Goal: Check status: Check status

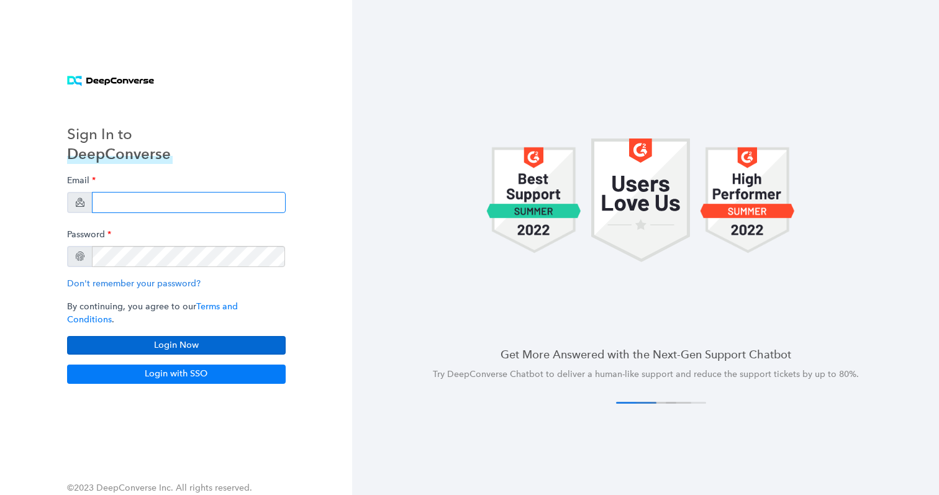
type input "rarora1@arlo.com"
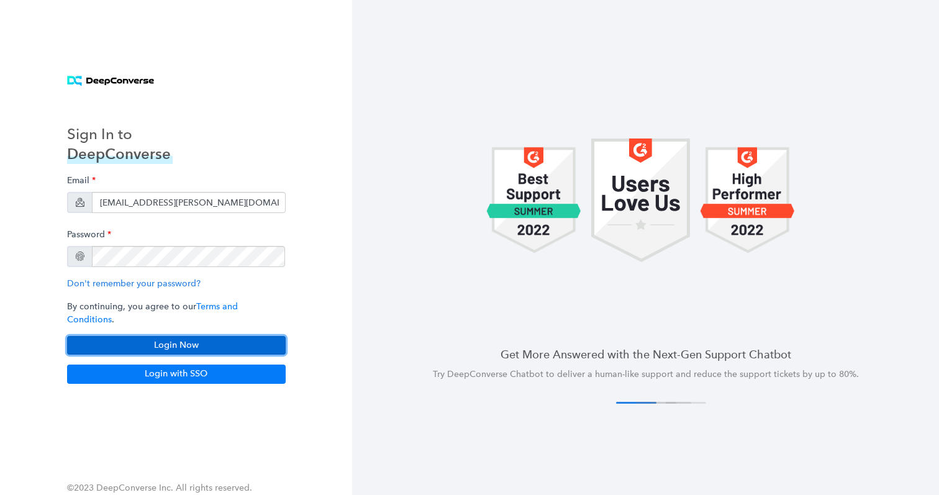
click at [162, 336] on button "Login Now" at bounding box center [176, 345] width 219 height 19
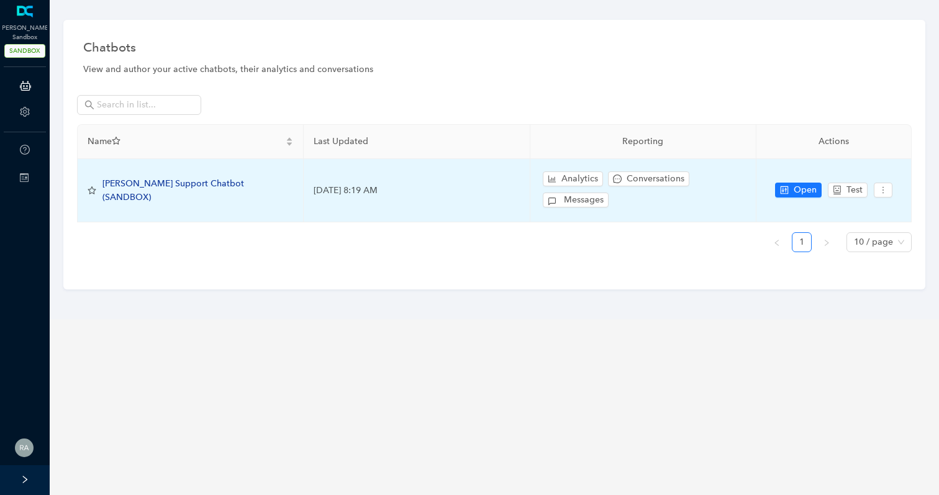
click at [143, 187] on span "[PERSON_NAME] Support Chatbot (SANDBOX)" at bounding box center [173, 190] width 142 height 24
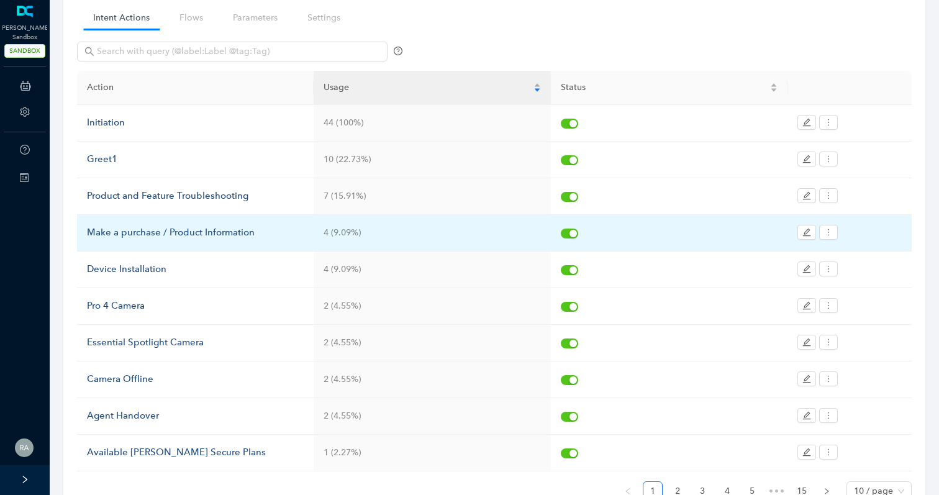
scroll to position [106, 0]
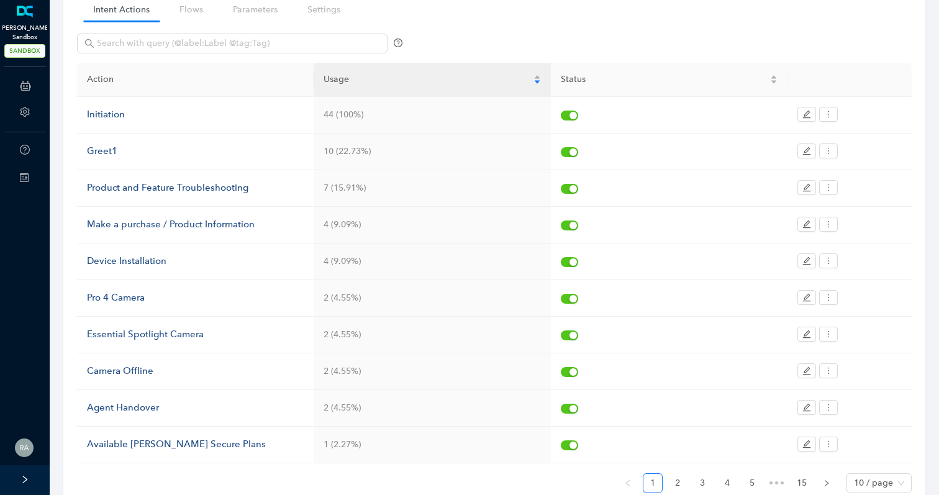
click at [26, 18] on link at bounding box center [25, 12] width 20 height 12
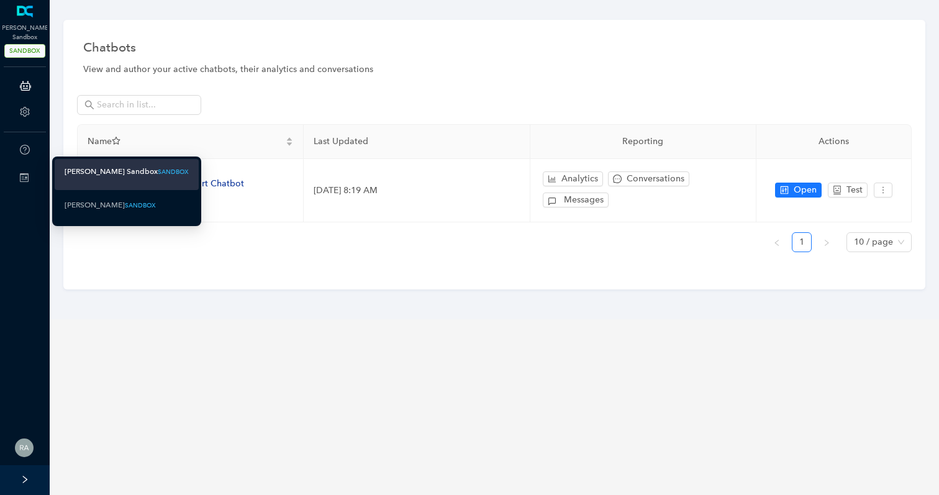
click at [75, 170] on div "[PERSON_NAME] Sandbox" at bounding box center [111, 172] width 93 height 16
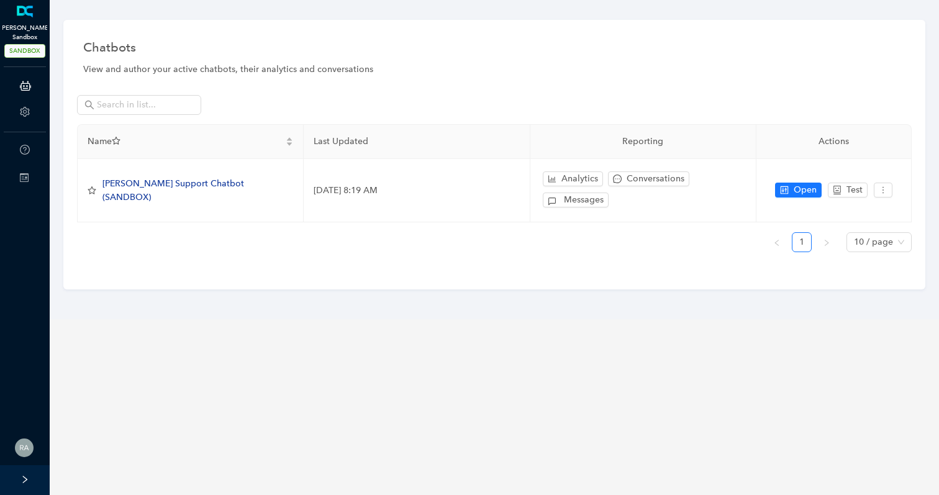
click at [18, 14] on link at bounding box center [25, 12] width 20 height 12
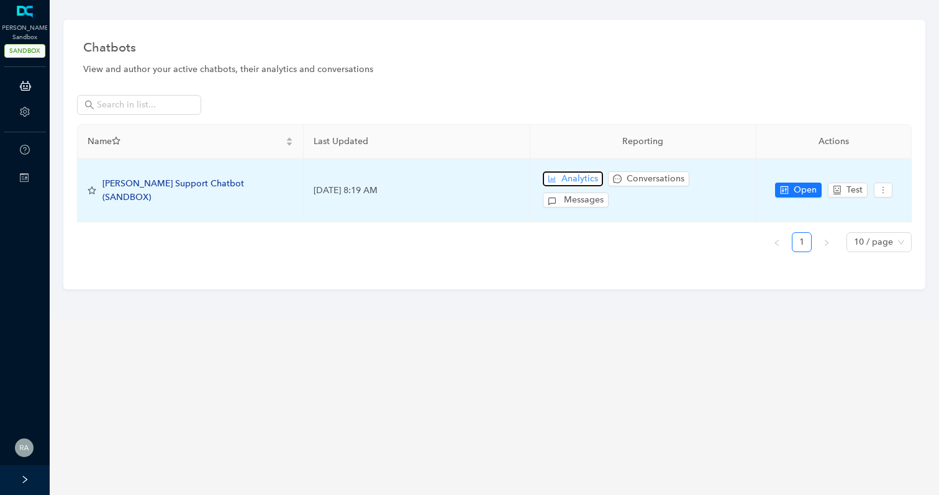
click at [566, 179] on span "Analytics" at bounding box center [579, 179] width 37 height 14
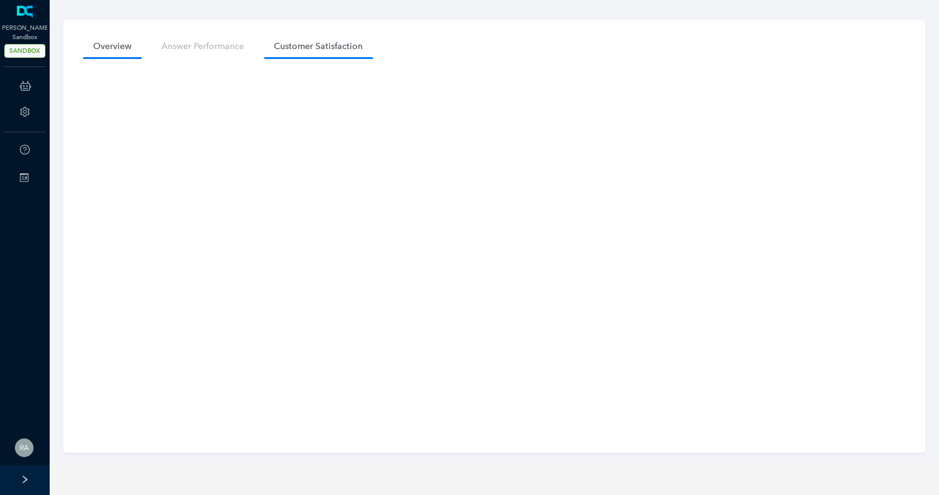
click at [325, 49] on link "Customer Satisfaction" at bounding box center [318, 46] width 109 height 23
click at [325, 47] on link "Customer Satisfaction" at bounding box center [318, 46] width 109 height 23
click at [309, 45] on link "Customer Satisfaction" at bounding box center [318, 46] width 109 height 23
click at [219, 44] on link "Answer Performance" at bounding box center [203, 46] width 102 height 23
click at [335, 45] on link "Customer Satisfaction" at bounding box center [318, 46] width 109 height 23
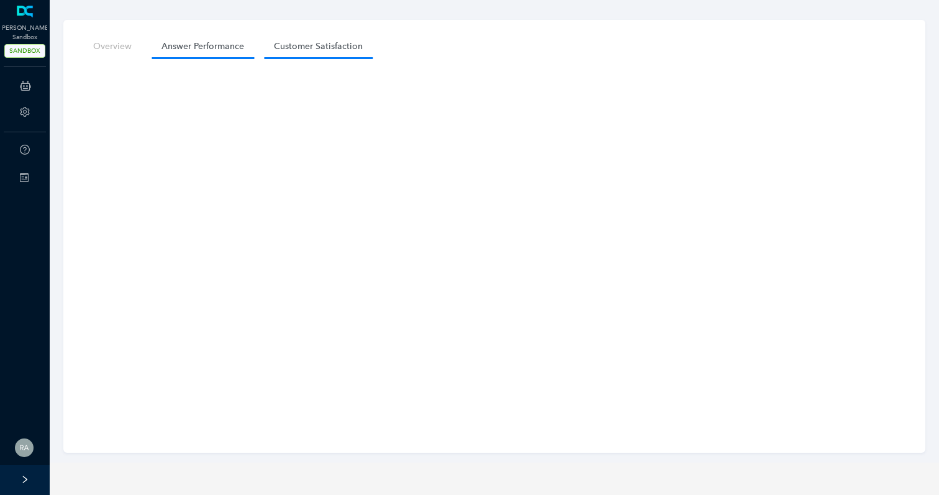
click at [202, 50] on link "Answer Performance" at bounding box center [203, 46] width 102 height 23
click at [121, 49] on link "Overview" at bounding box center [112, 46] width 58 height 23
